Goal: Information Seeking & Learning: Learn about a topic

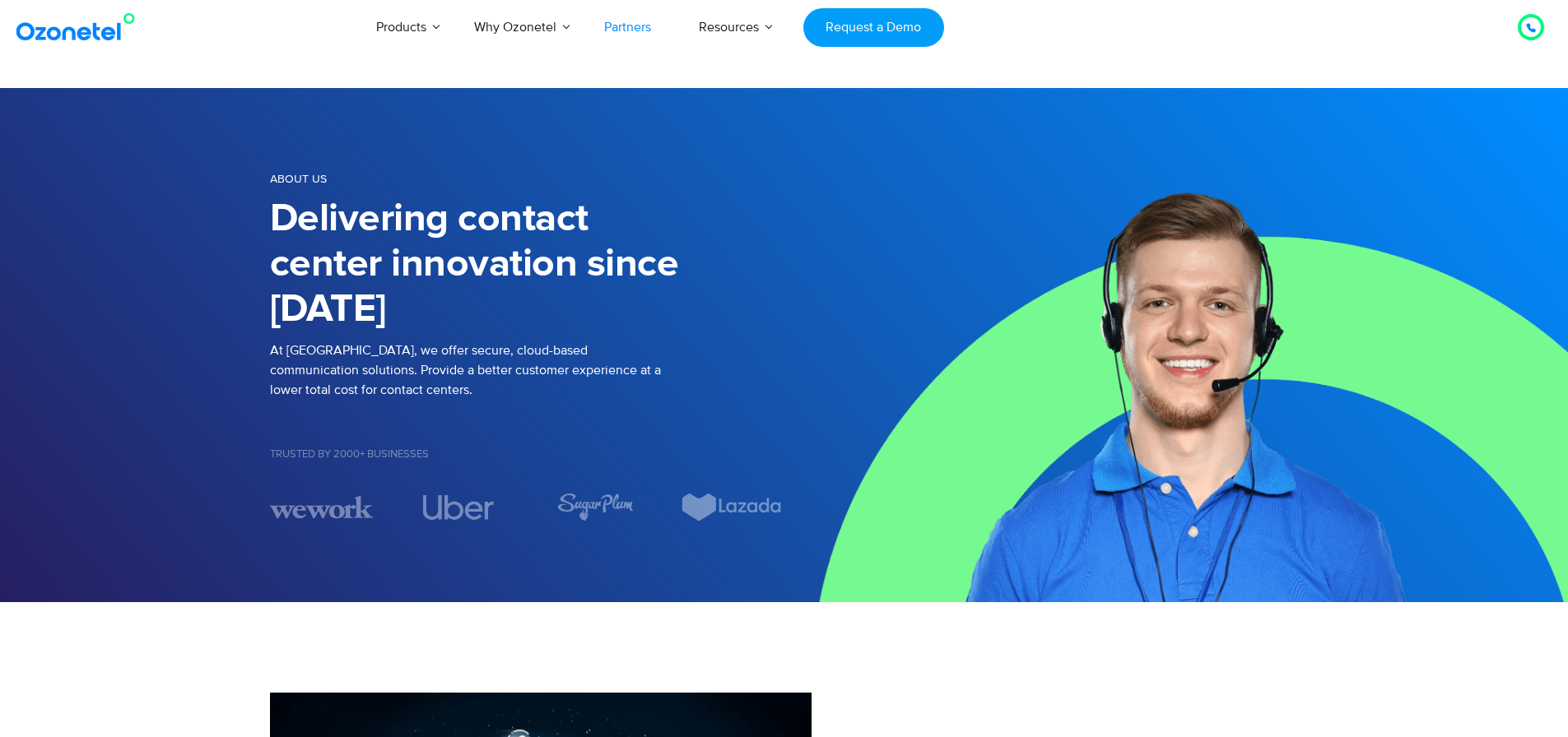
click at [643, 31] on link "Partners" at bounding box center [628, 27] width 95 height 54
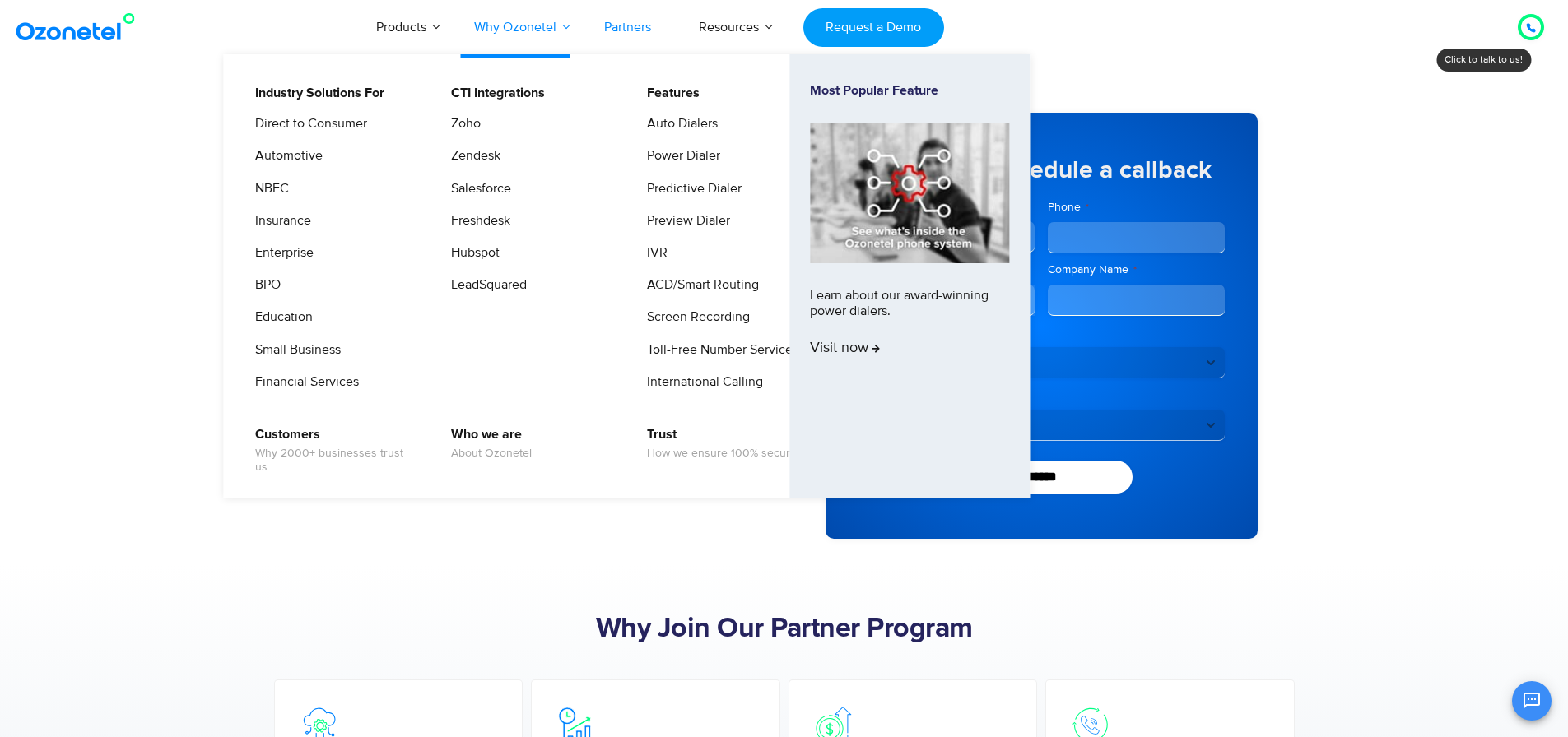
click at [548, 29] on link "Why Ozonetel" at bounding box center [515, 27] width 130 height 54
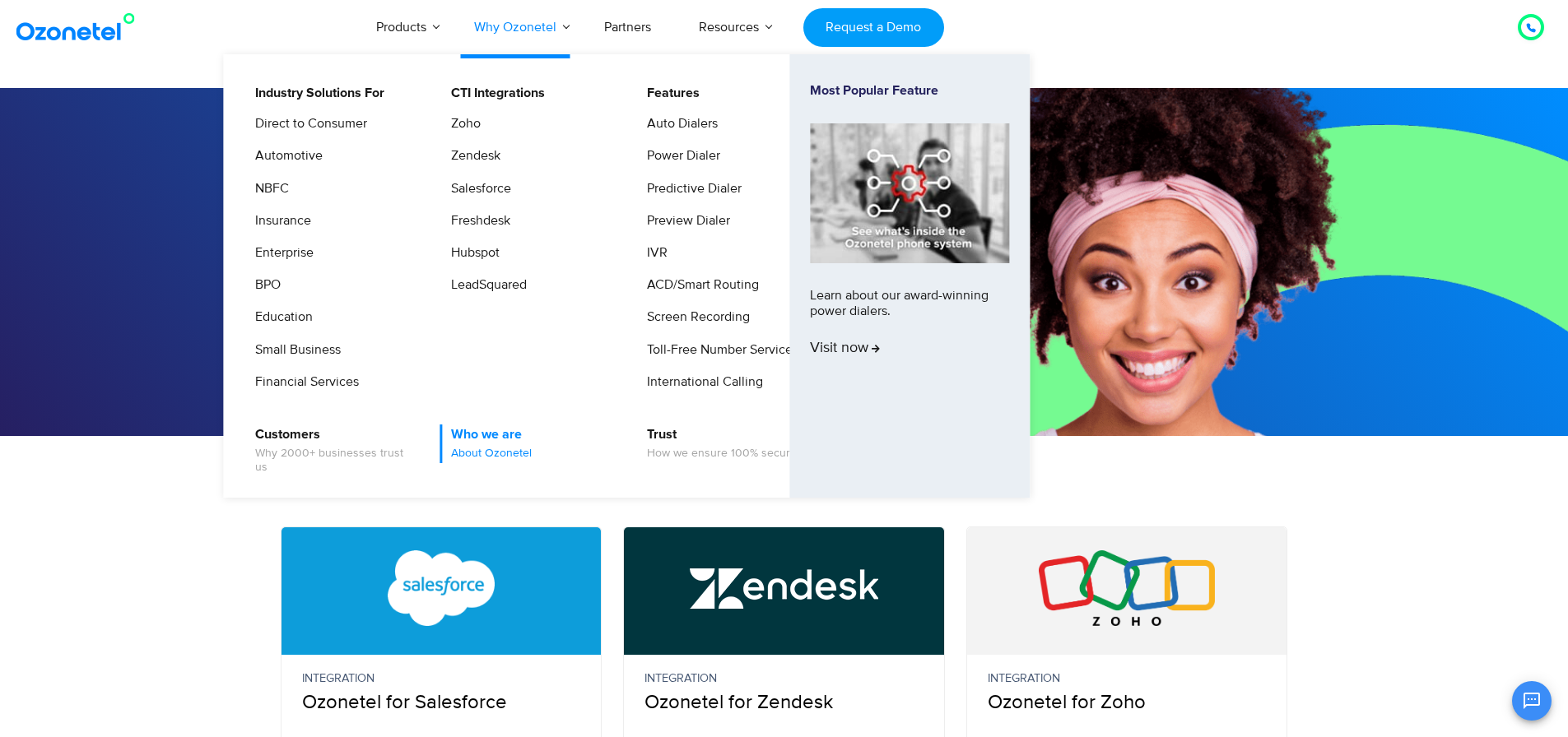
click at [491, 436] on link "Who we are About Ozonetel" at bounding box center [487, 444] width 94 height 39
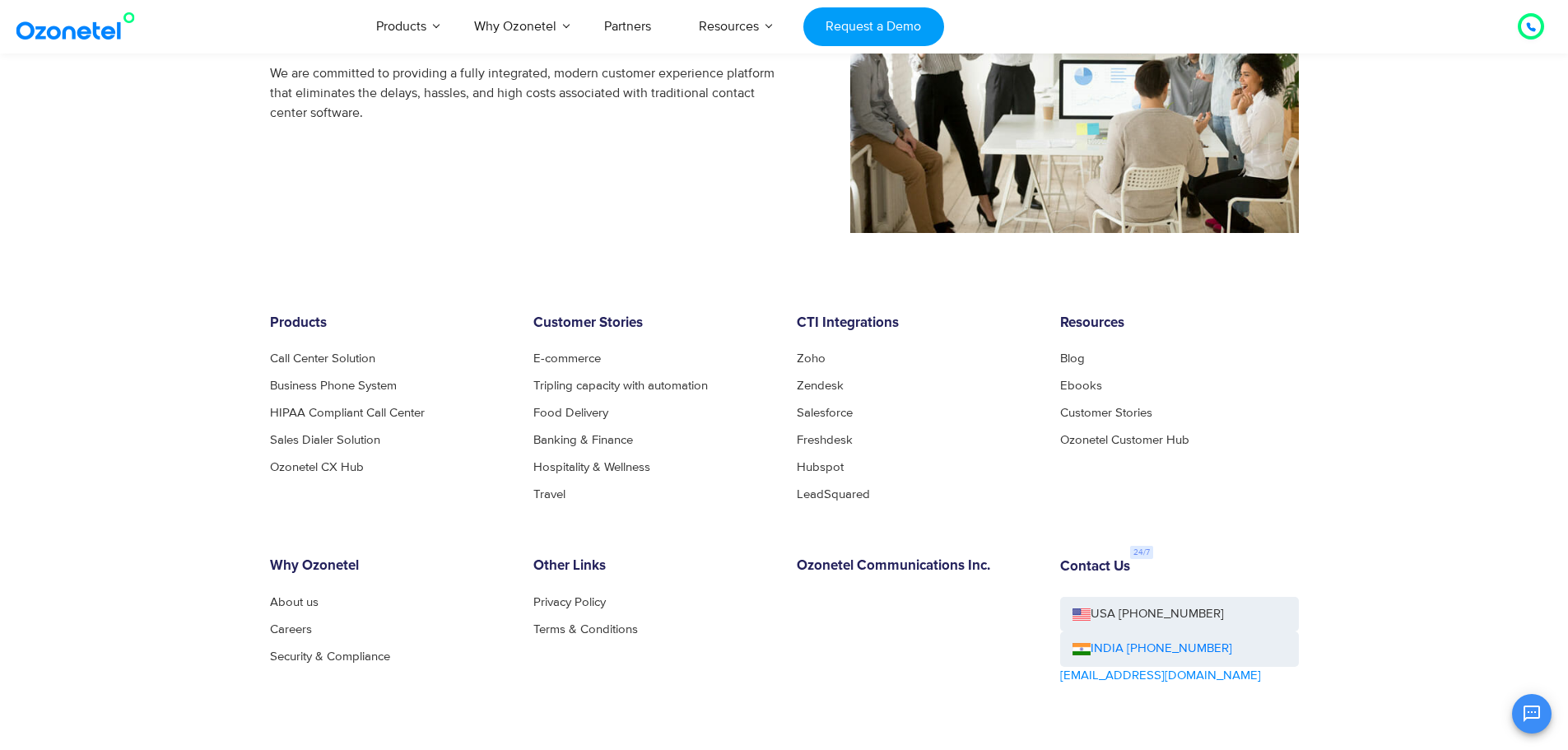
scroll to position [1700, 0]
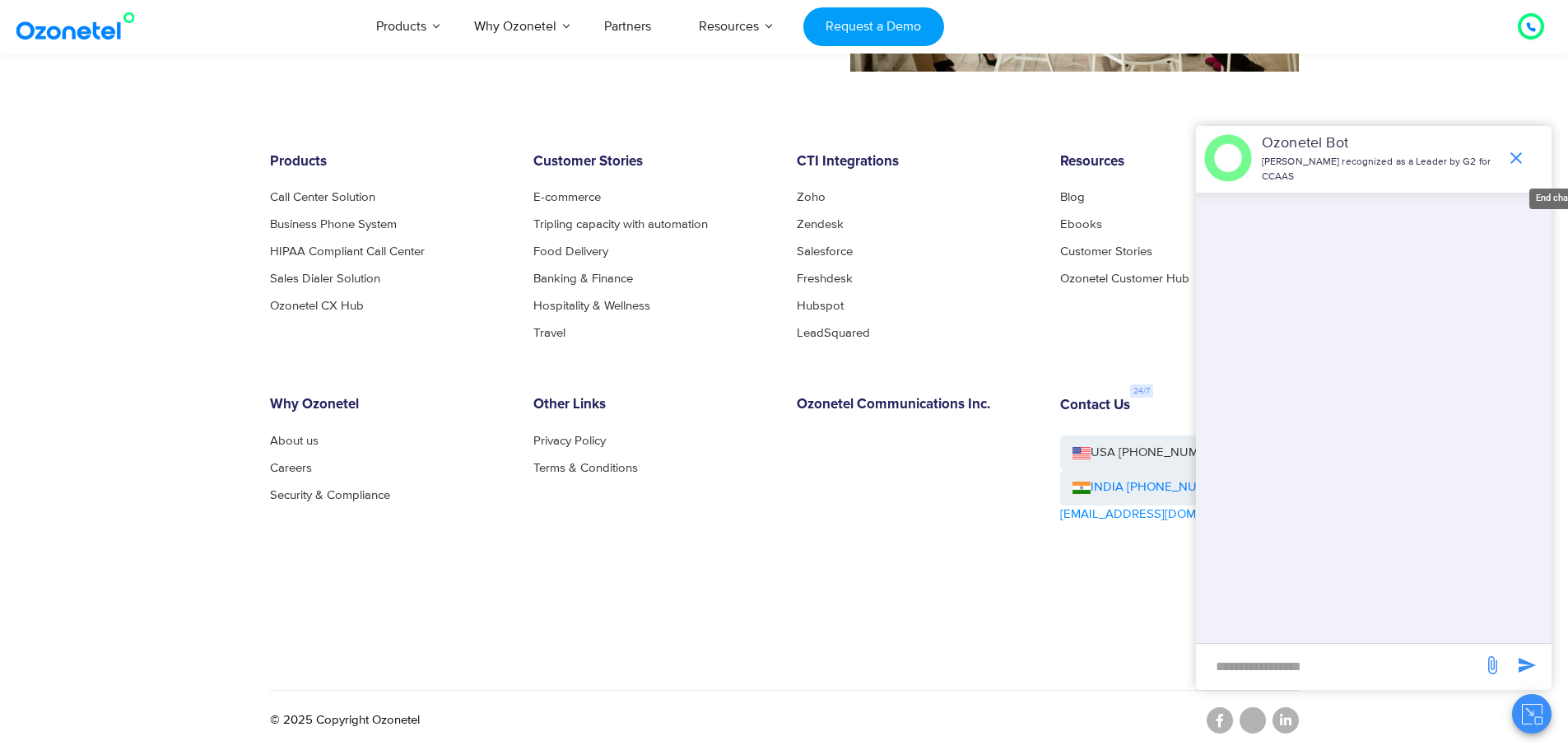
click at [1507, 155] on icon "end chat or minimize" at bounding box center [1516, 158] width 20 height 20
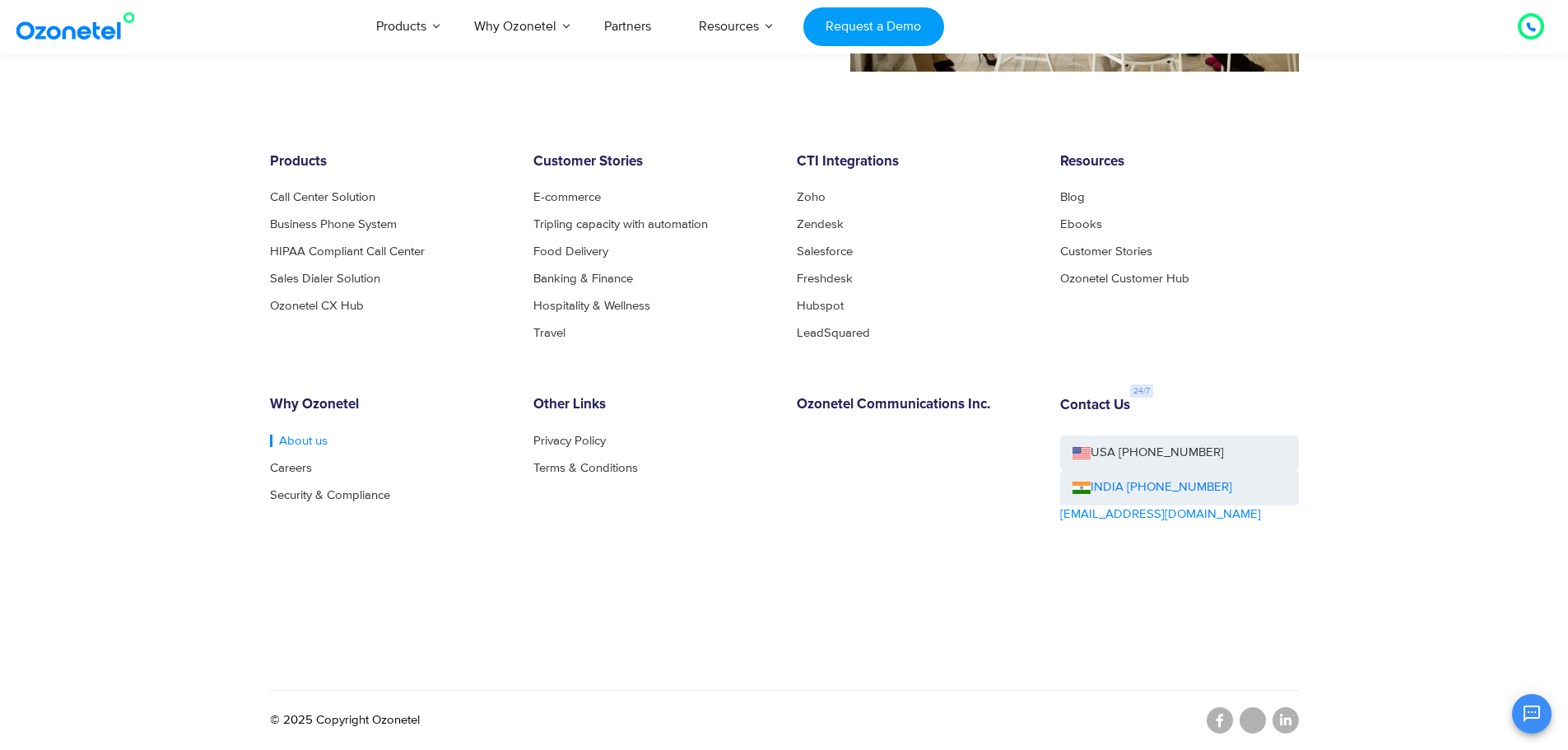
click at [294, 444] on link "About us" at bounding box center [299, 440] width 58 height 12
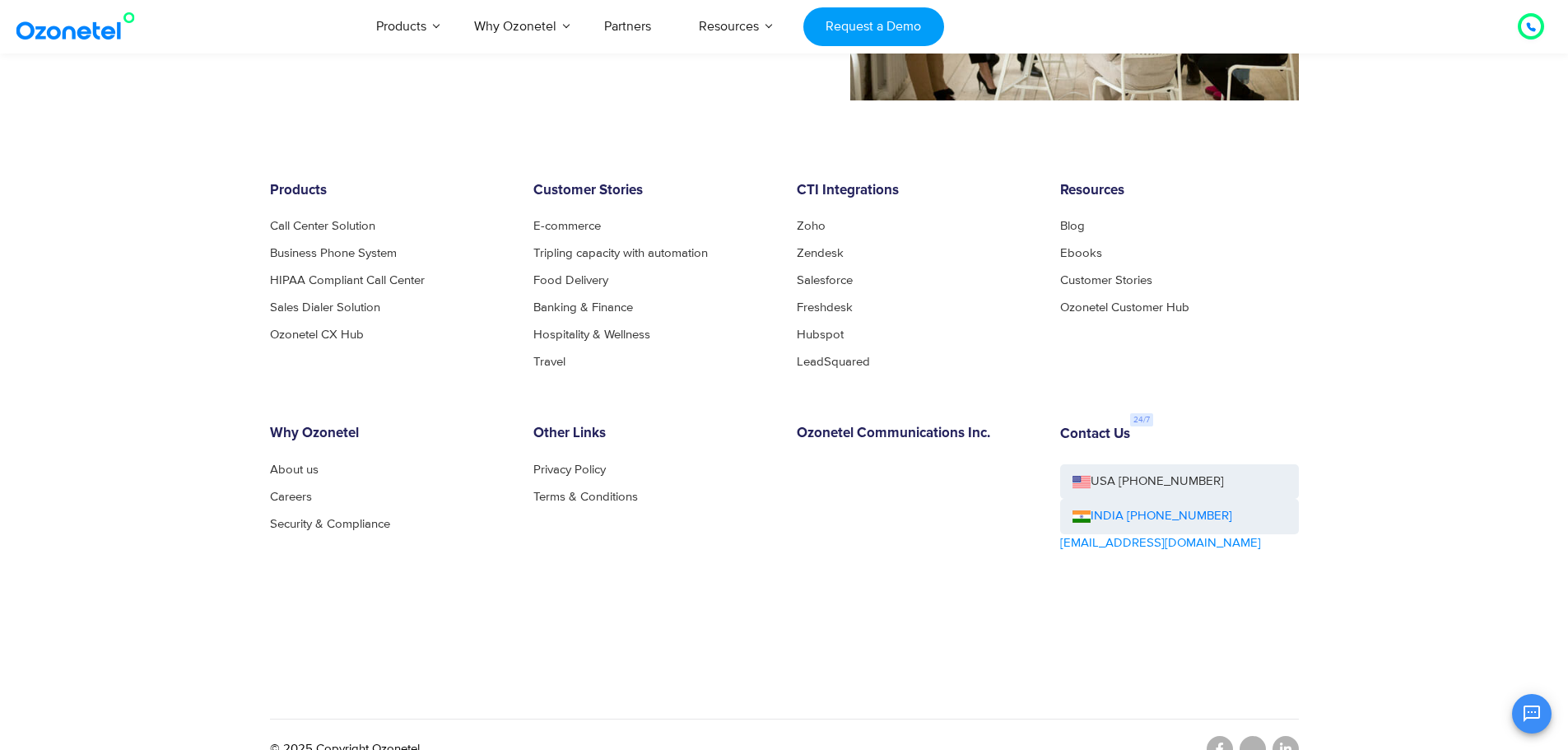
scroll to position [1672, 0]
click at [303, 501] on link "Careers" at bounding box center [295, 494] width 51 height 12
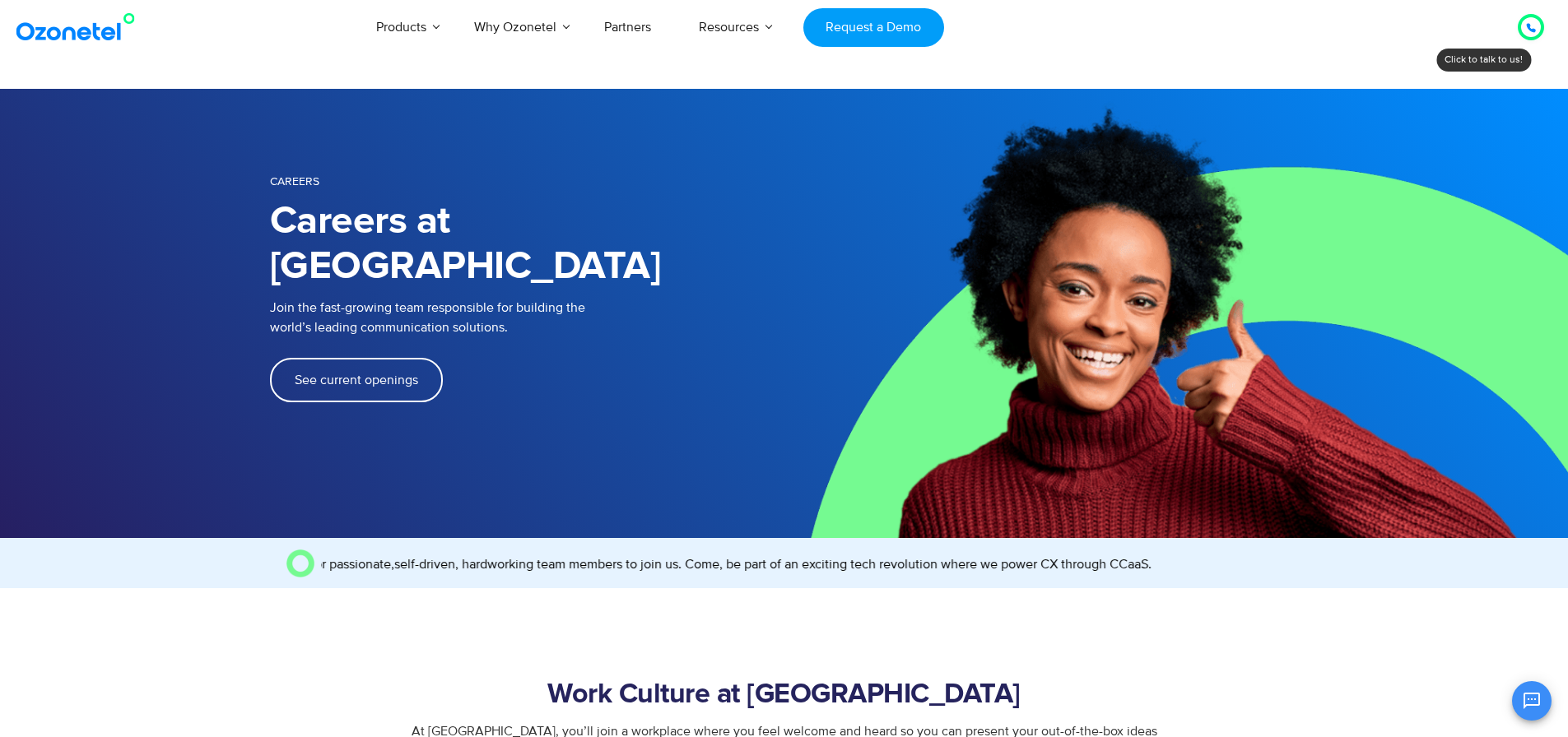
click at [373, 374] on span "See current openings" at bounding box center [356, 380] width 123 height 13
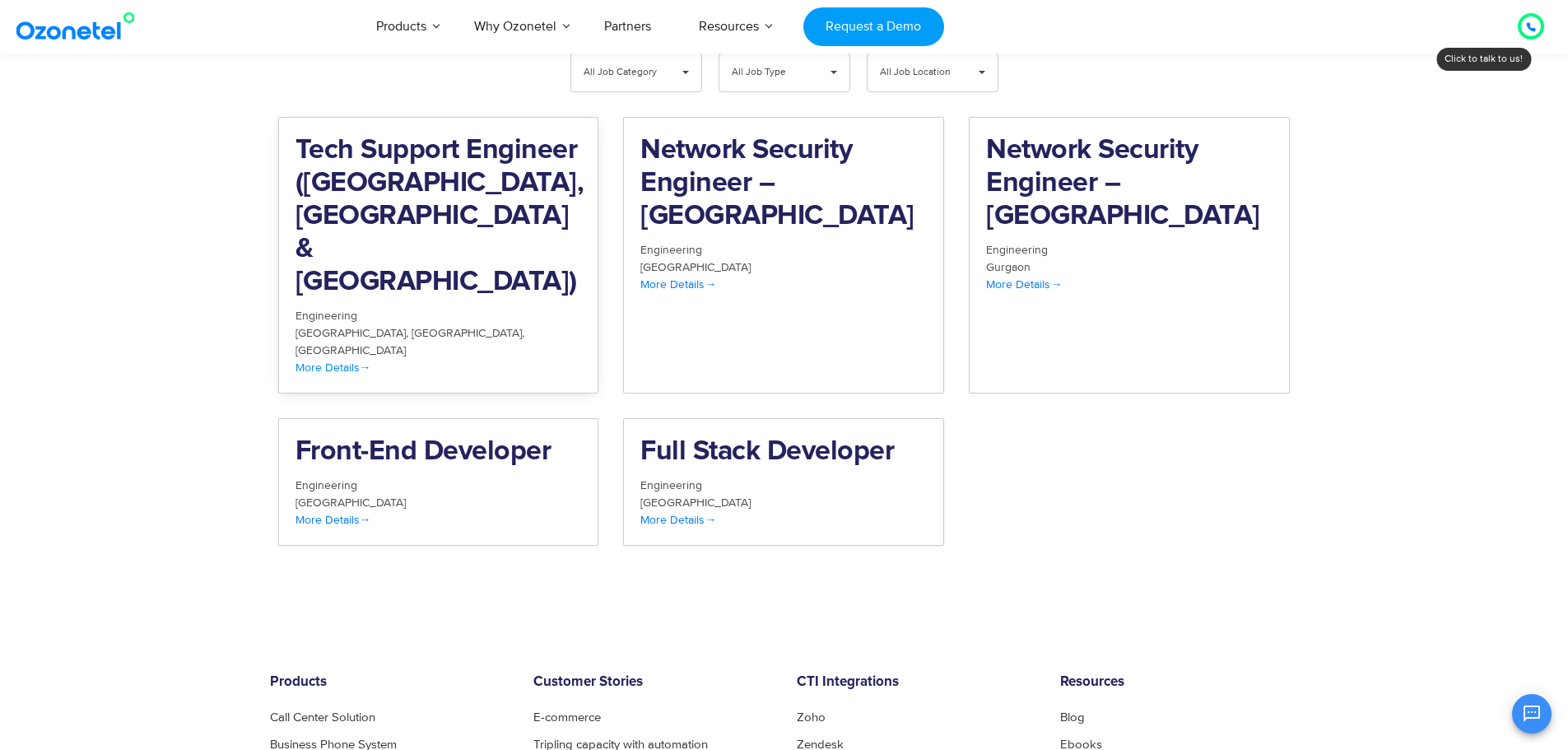
scroll to position [1791, 0]
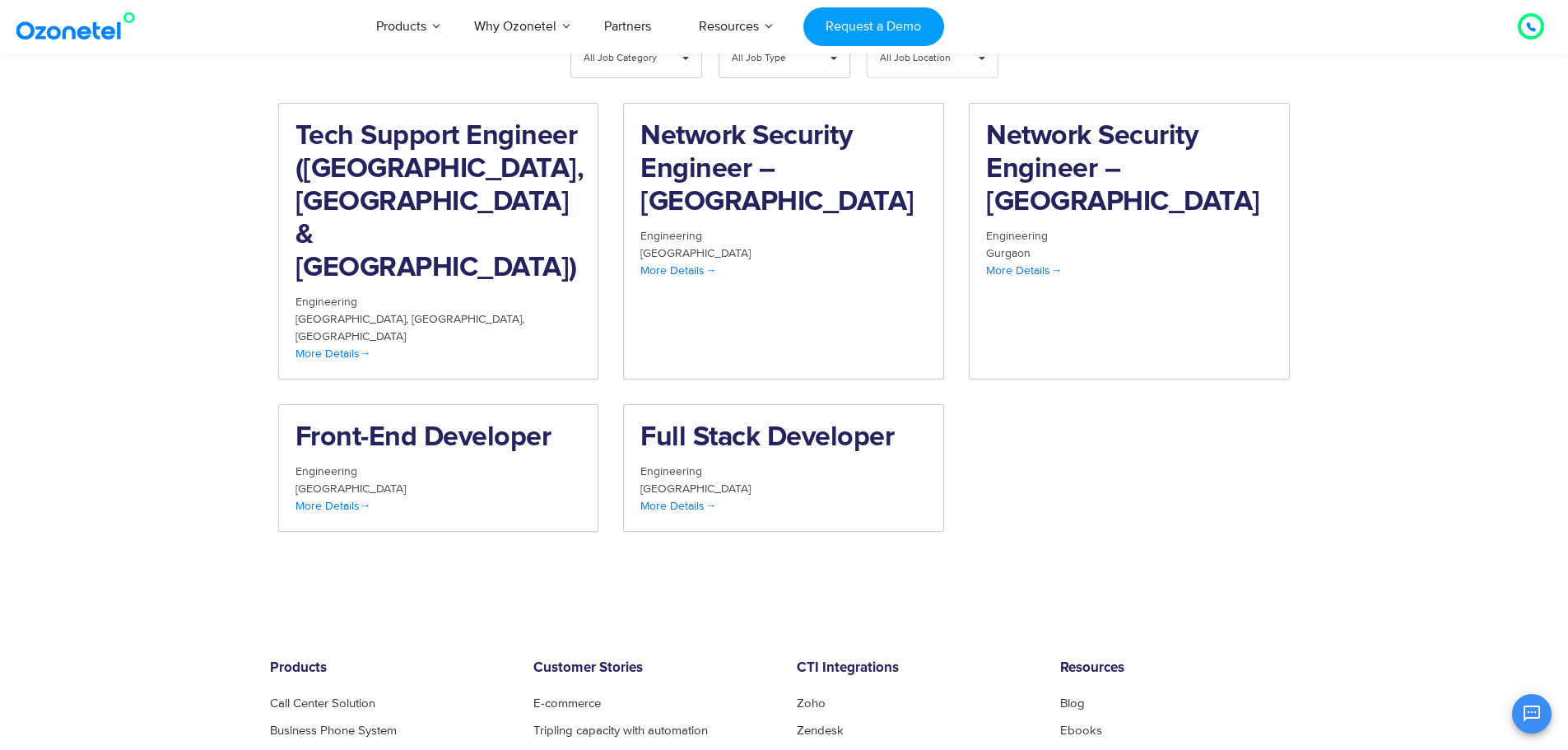
click at [981, 78] on span "▾" at bounding box center [982, 59] width 31 height 38
click at [833, 78] on span "▾" at bounding box center [834, 59] width 31 height 38
click at [683, 78] on span "▾" at bounding box center [686, 59] width 31 height 38
click at [642, 115] on li "All Job Category" at bounding box center [636, 98] width 130 height 33
click at [831, 78] on span "▾" at bounding box center [834, 59] width 31 height 38
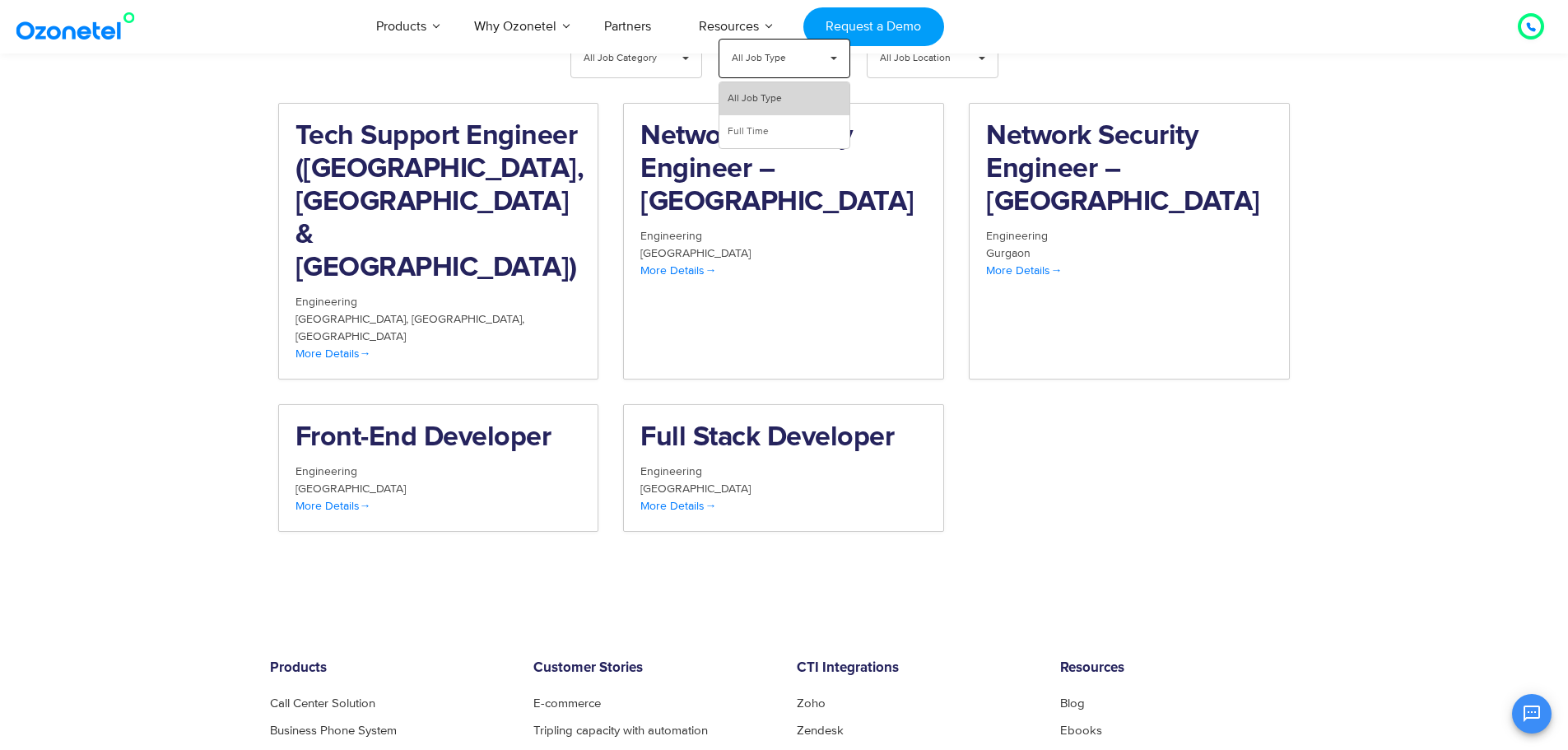
click at [787, 115] on li "All Job Type" at bounding box center [784, 98] width 130 height 33
click at [977, 78] on span "▾" at bounding box center [982, 59] width 31 height 38
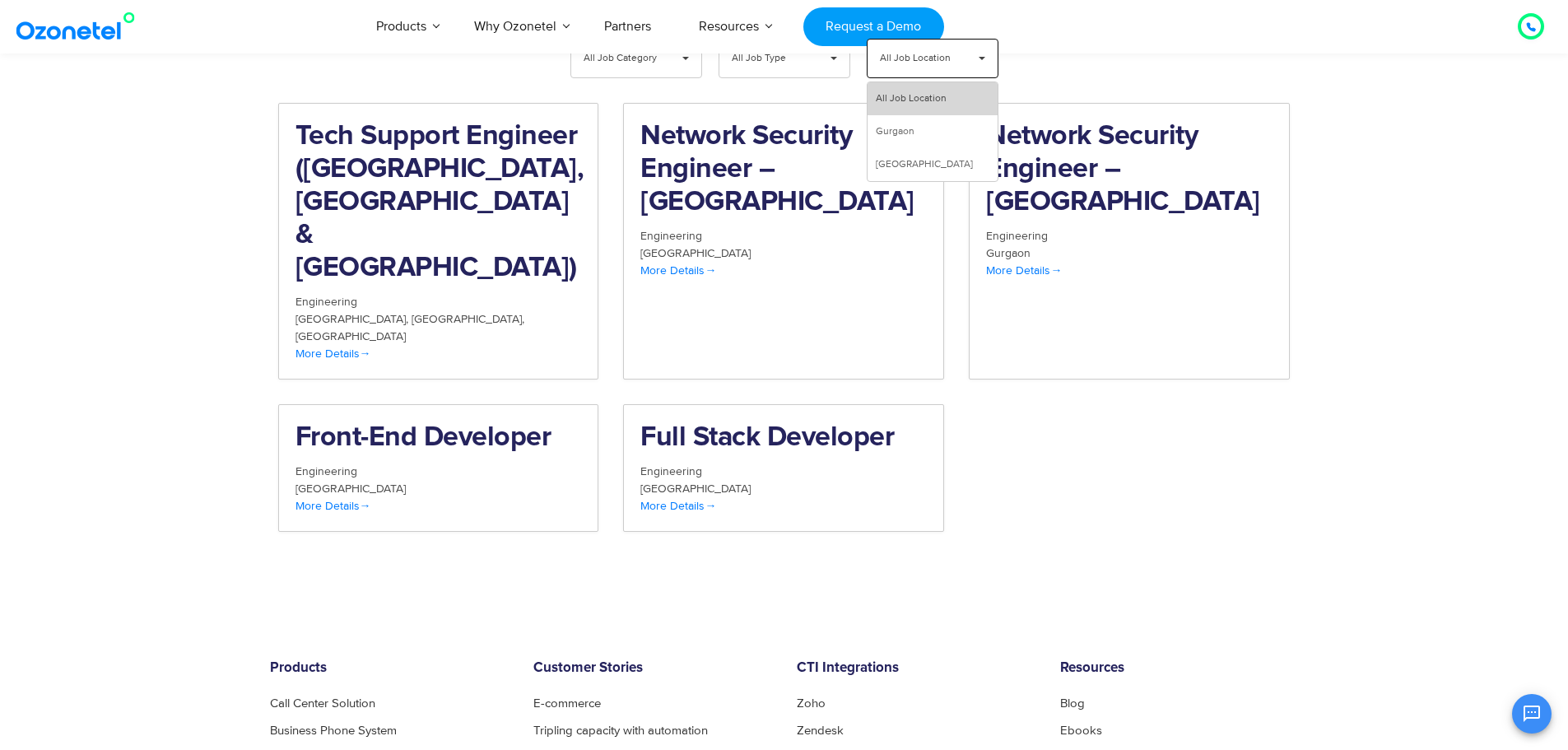
click at [936, 115] on li "All Job Location" at bounding box center [933, 98] width 130 height 33
click at [699, 499] on span "More Details" at bounding box center [679, 506] width 76 height 14
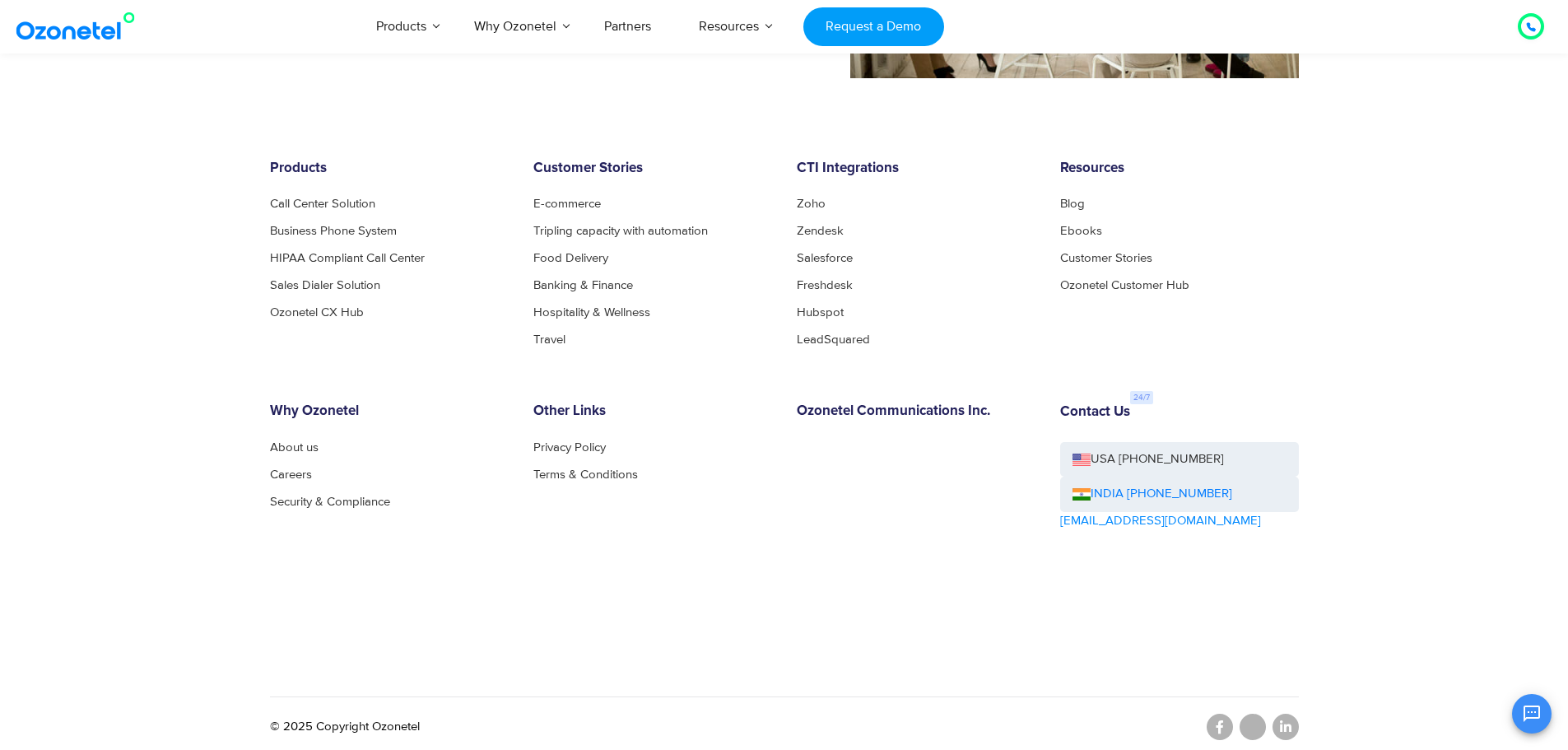
scroll to position [1698, 0]
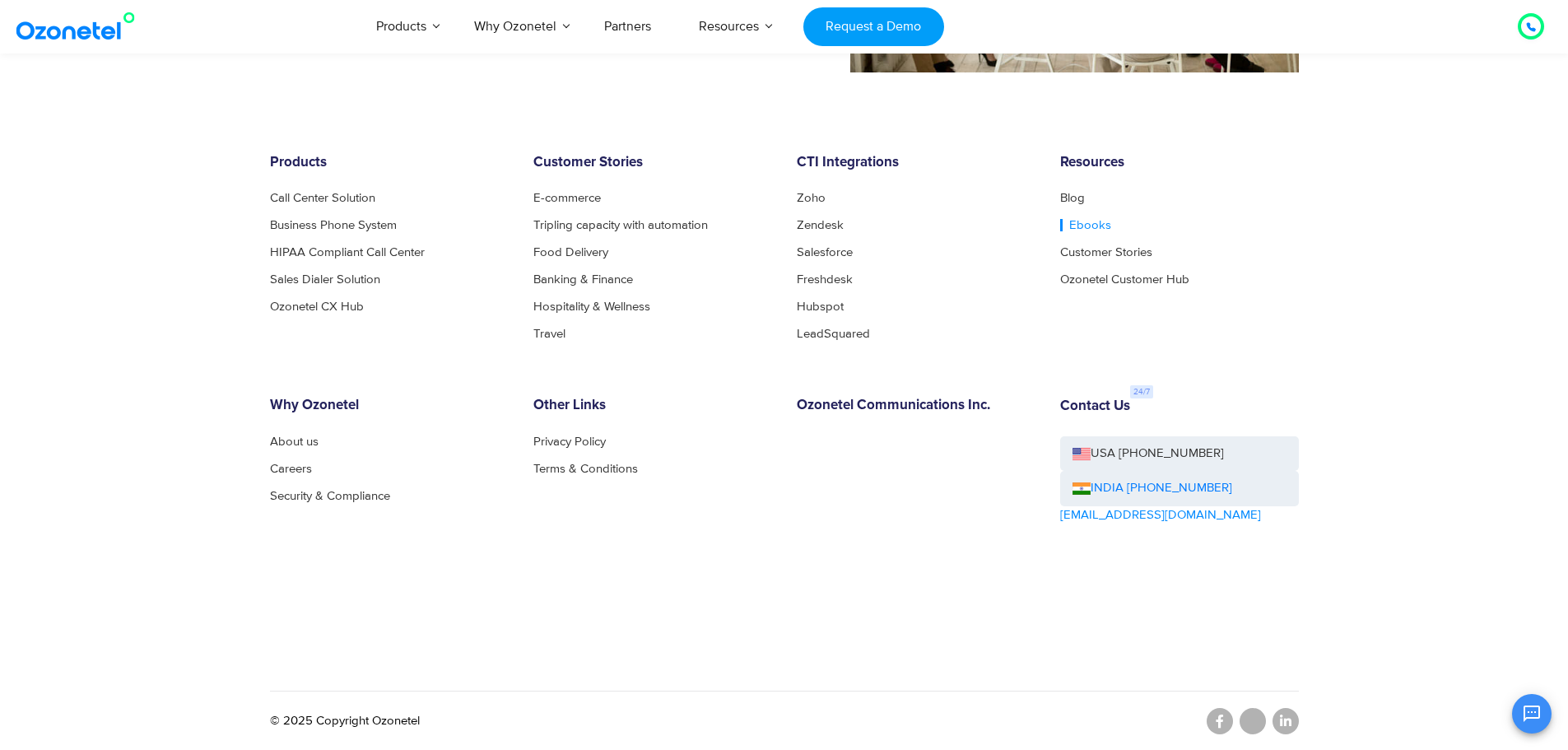
click at [1082, 229] on link "Ebooks" at bounding box center [1085, 225] width 51 height 12
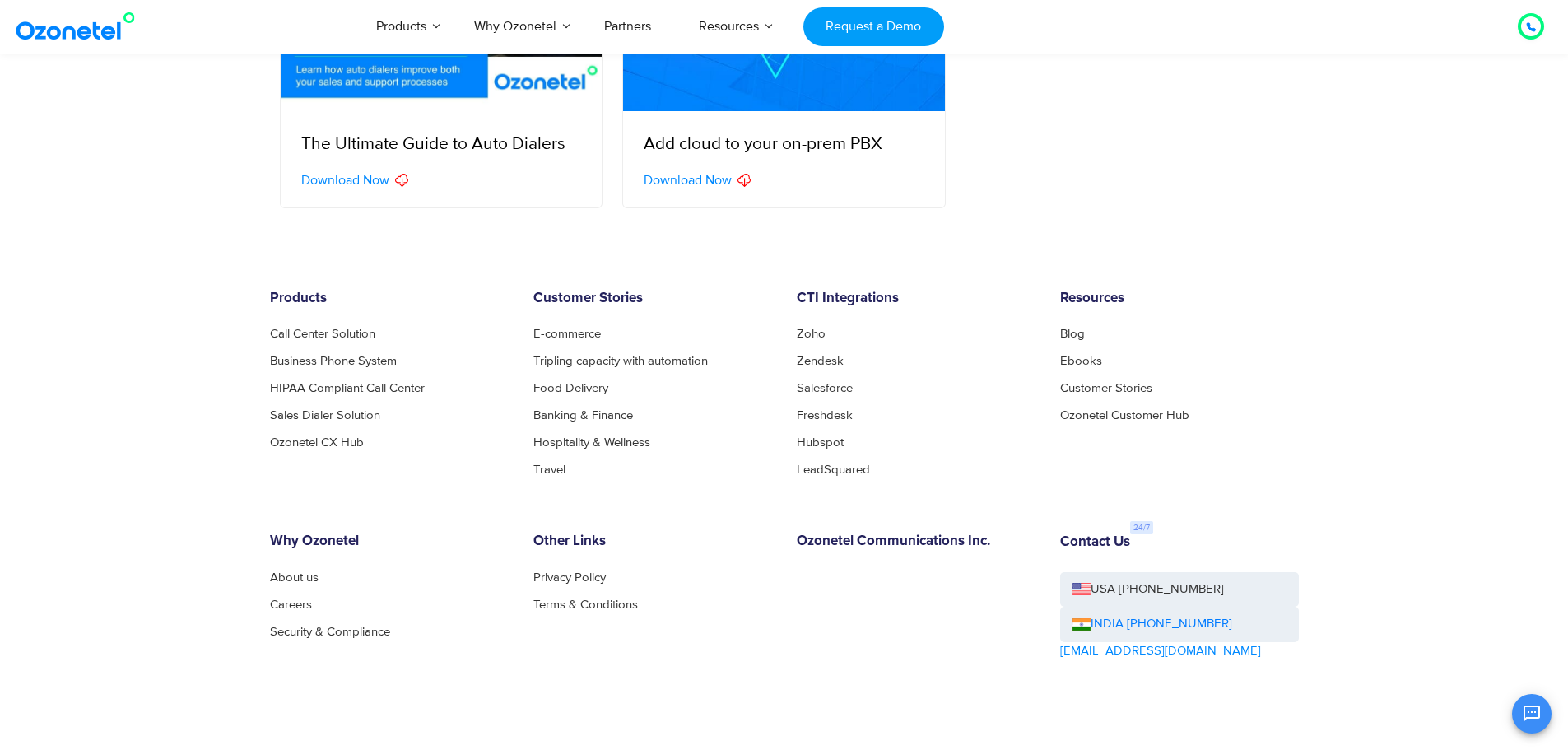
scroll to position [955, 0]
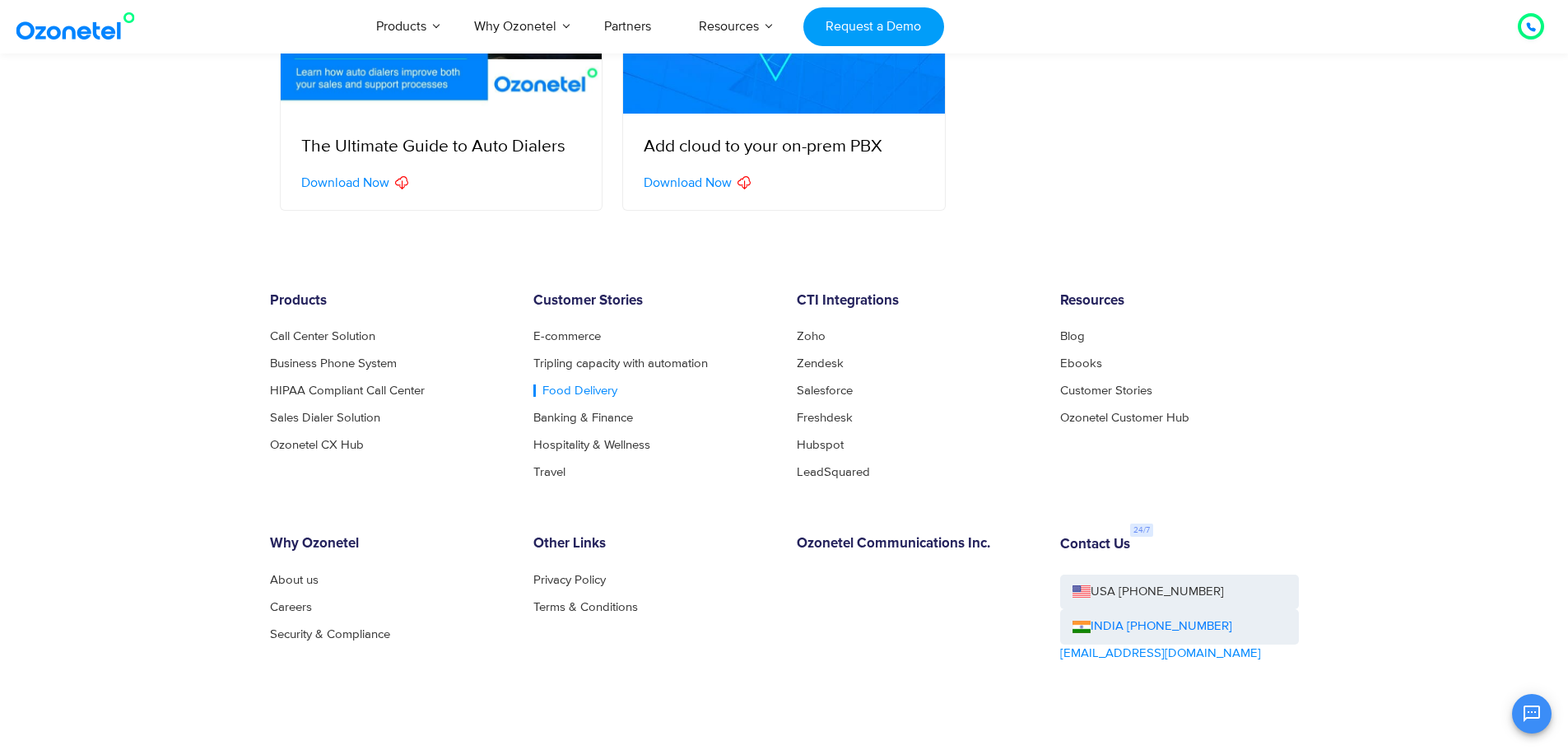
click at [587, 390] on link "Food Delivery" at bounding box center [575, 390] width 84 height 12
